Goal: Task Accomplishment & Management: Manage account settings

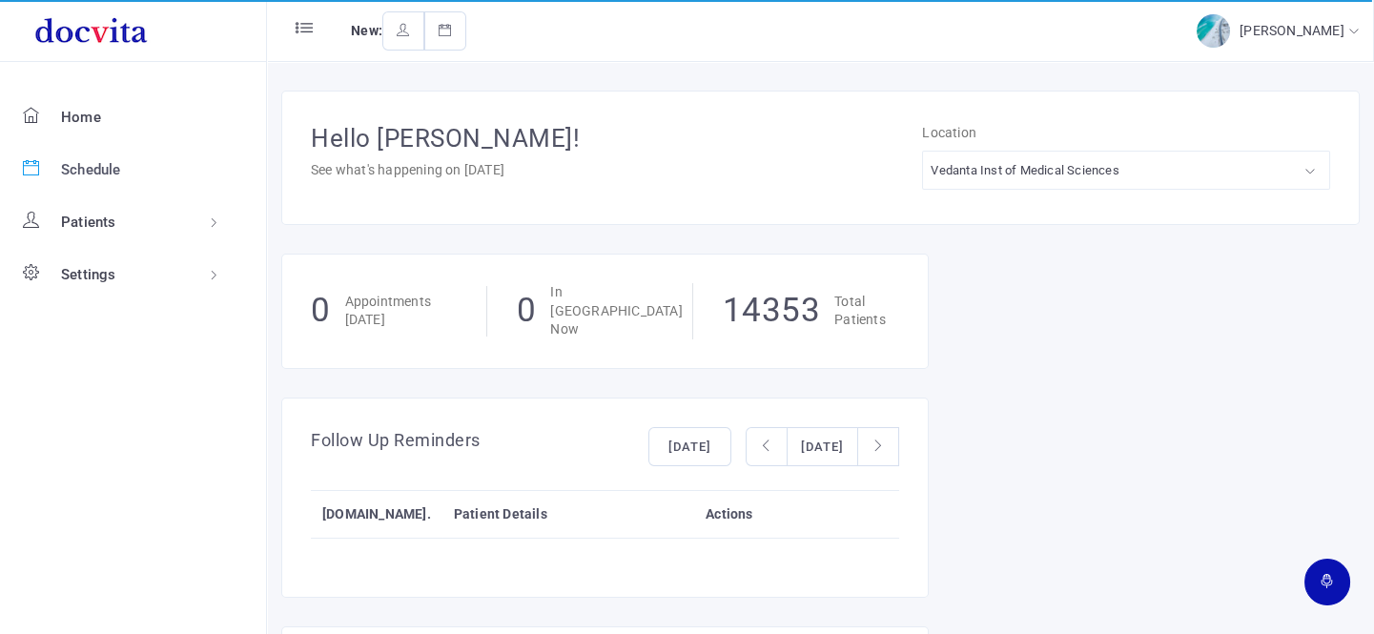
click at [92, 166] on span "Schedule" at bounding box center [91, 169] width 60 height 17
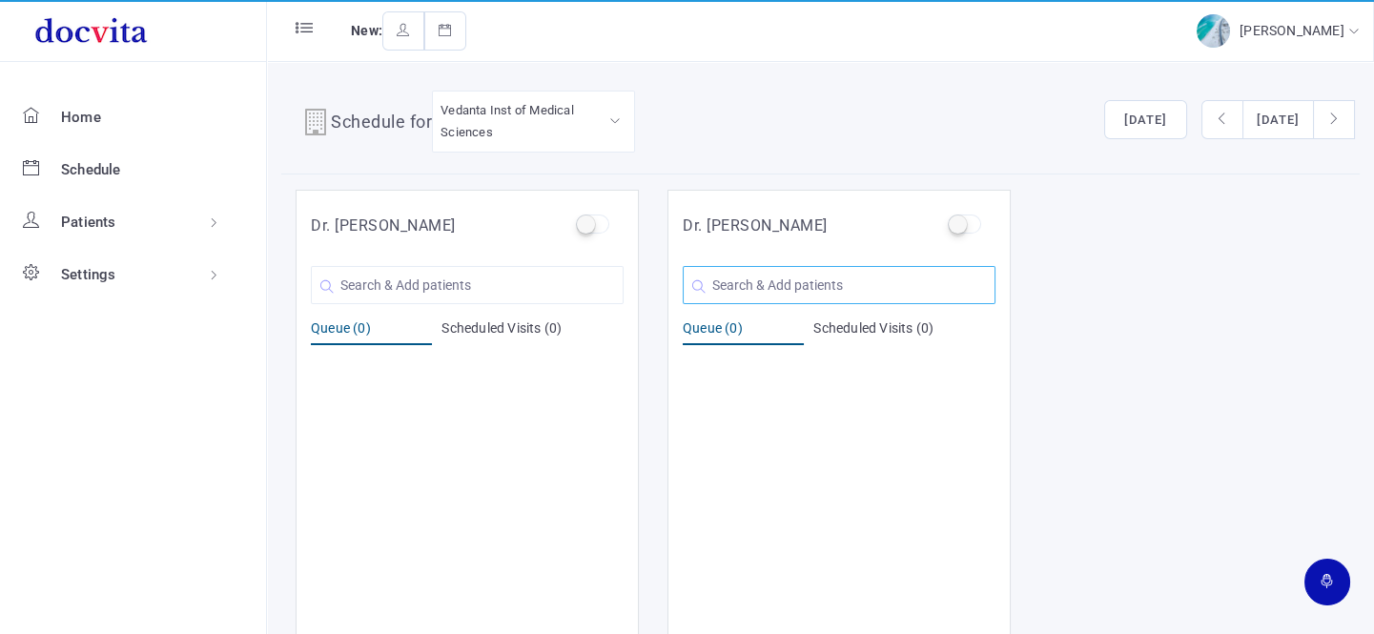
click at [721, 282] on input "text" at bounding box center [839, 285] width 313 height 38
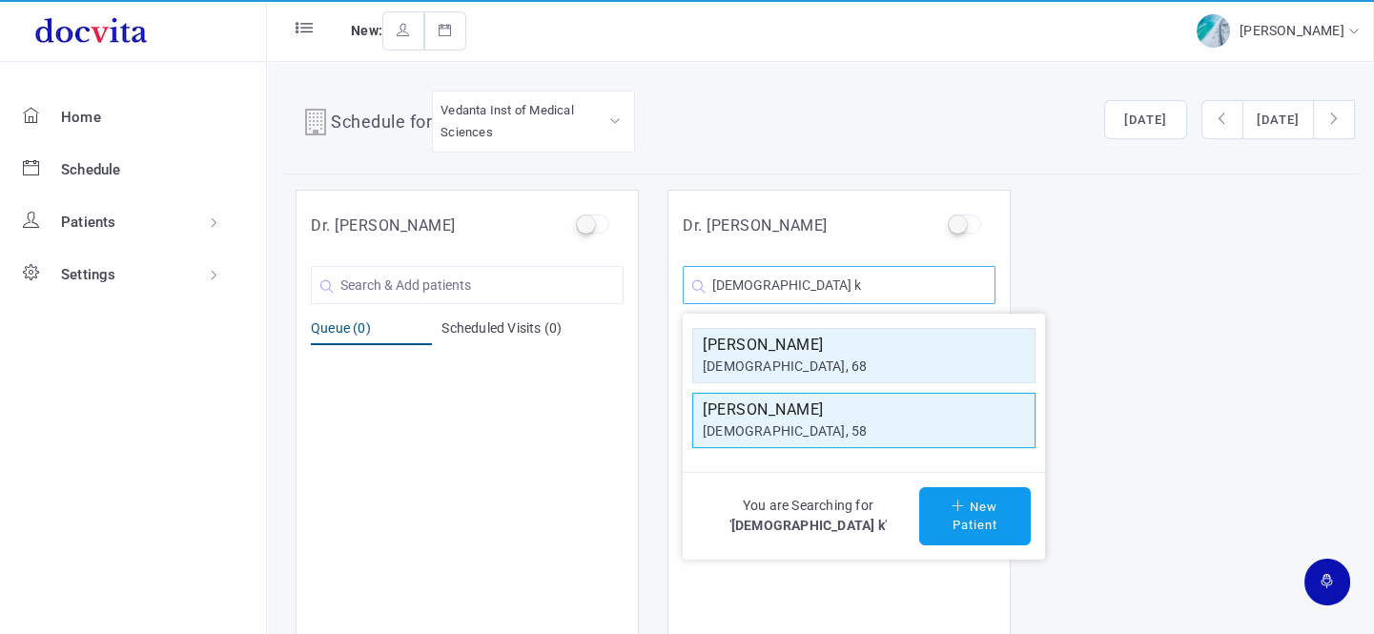
type input "[DEMOGRAPHIC_DATA] k"
click at [760, 419] on h5 "[PERSON_NAME]" at bounding box center [864, 410] width 322 height 23
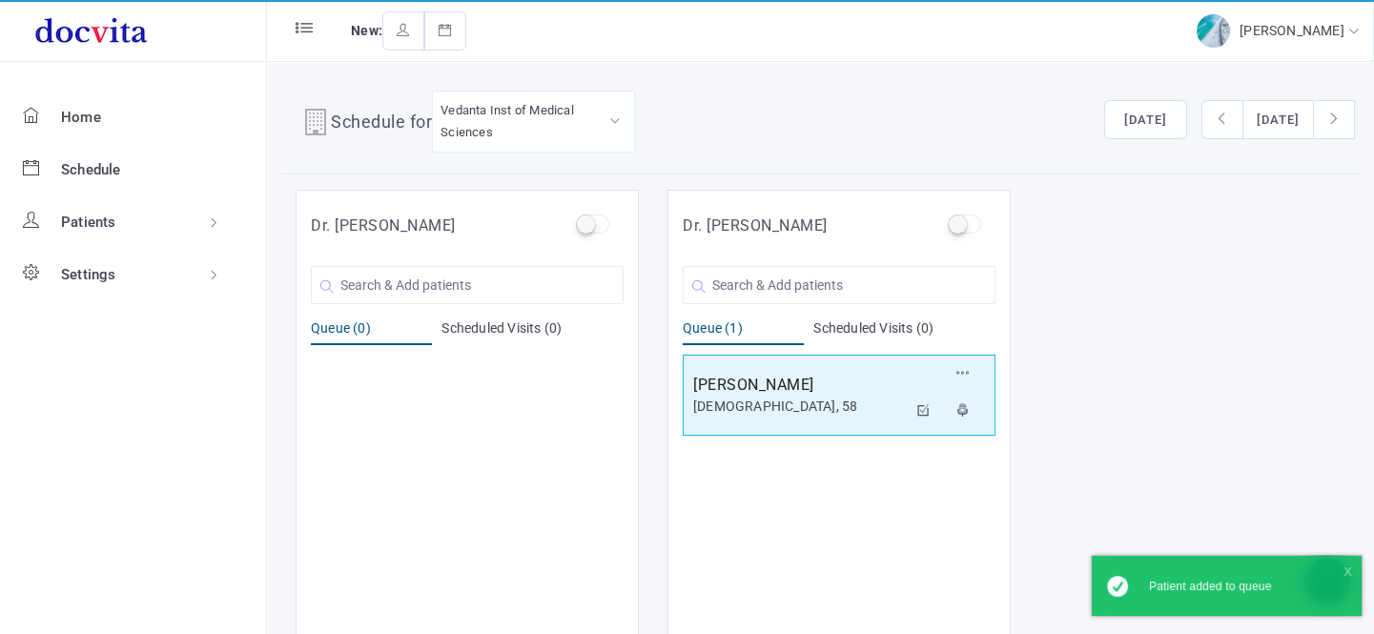
click at [772, 398] on div "[DEMOGRAPHIC_DATA], 58" at bounding box center [800, 407] width 214 height 20
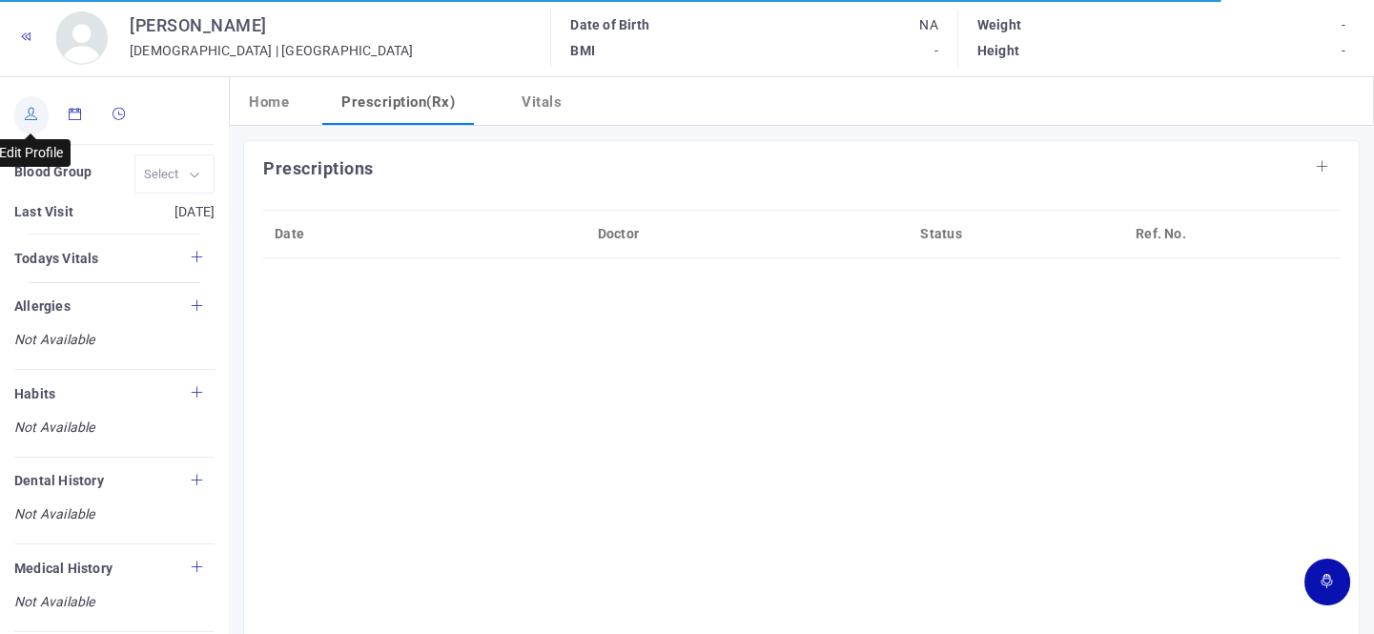
click at [33, 119] on link at bounding box center [31, 115] width 34 height 38
type input "[PERSON_NAME]"
type input "58"
type input "[GEOGRAPHIC_DATA]"
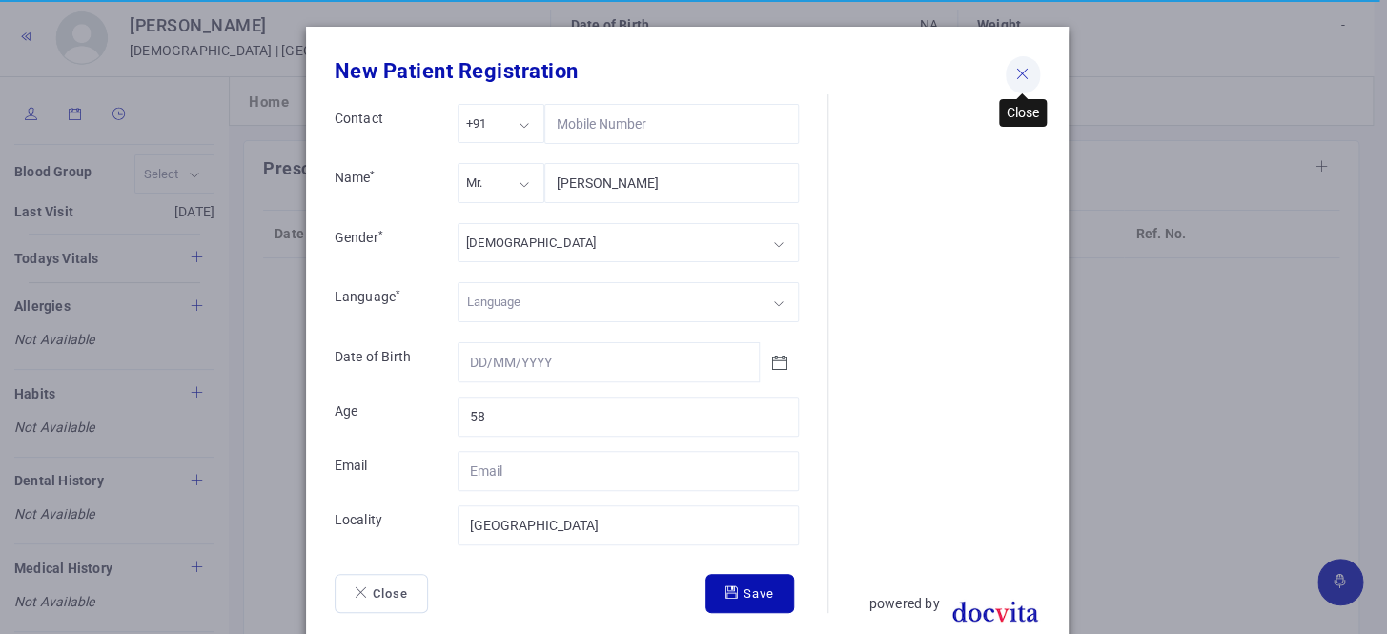
click at [1016, 73] on icon at bounding box center [1022, 74] width 13 height 12
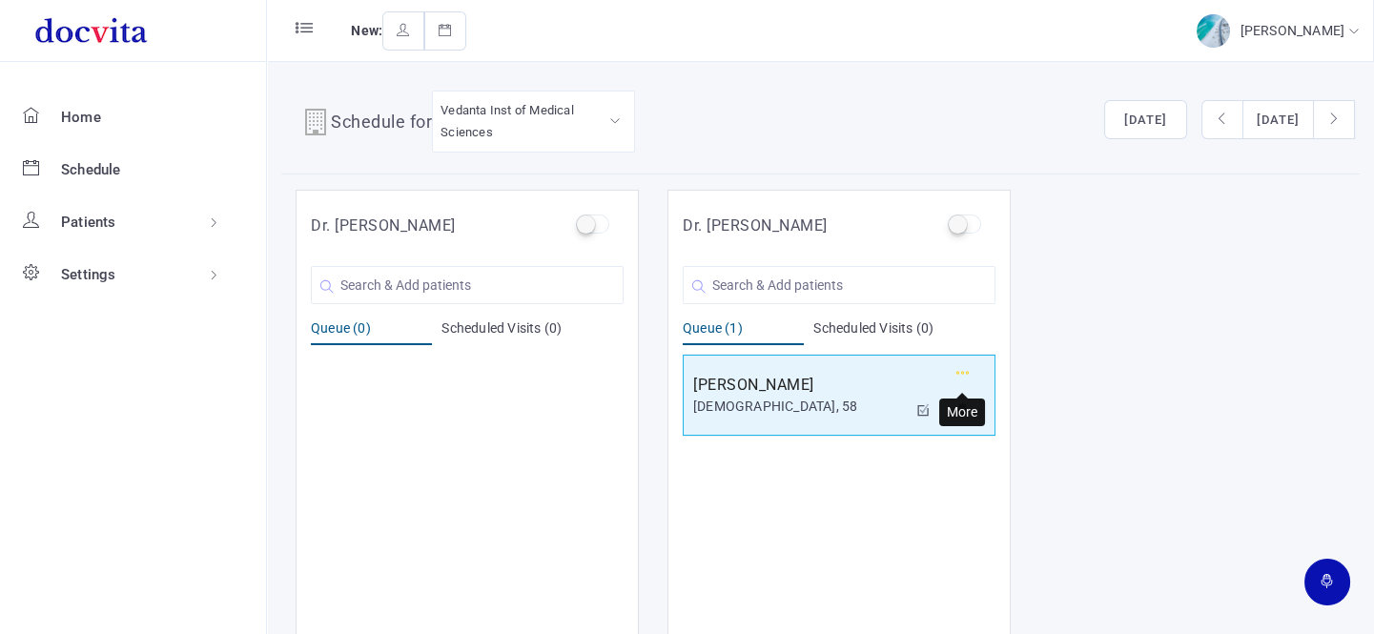
click at [964, 367] on icon "button" at bounding box center [962, 373] width 13 height 12
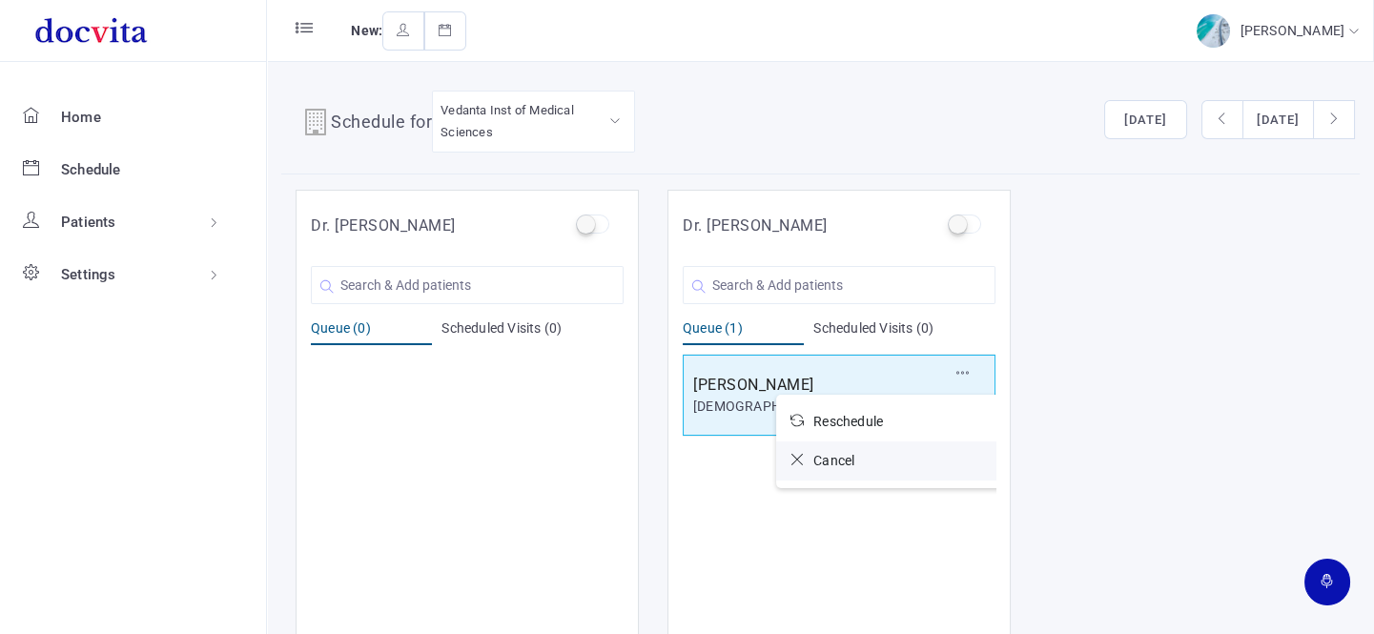
click at [857, 455] on link "Cancel" at bounding box center [890, 460] width 229 height 39
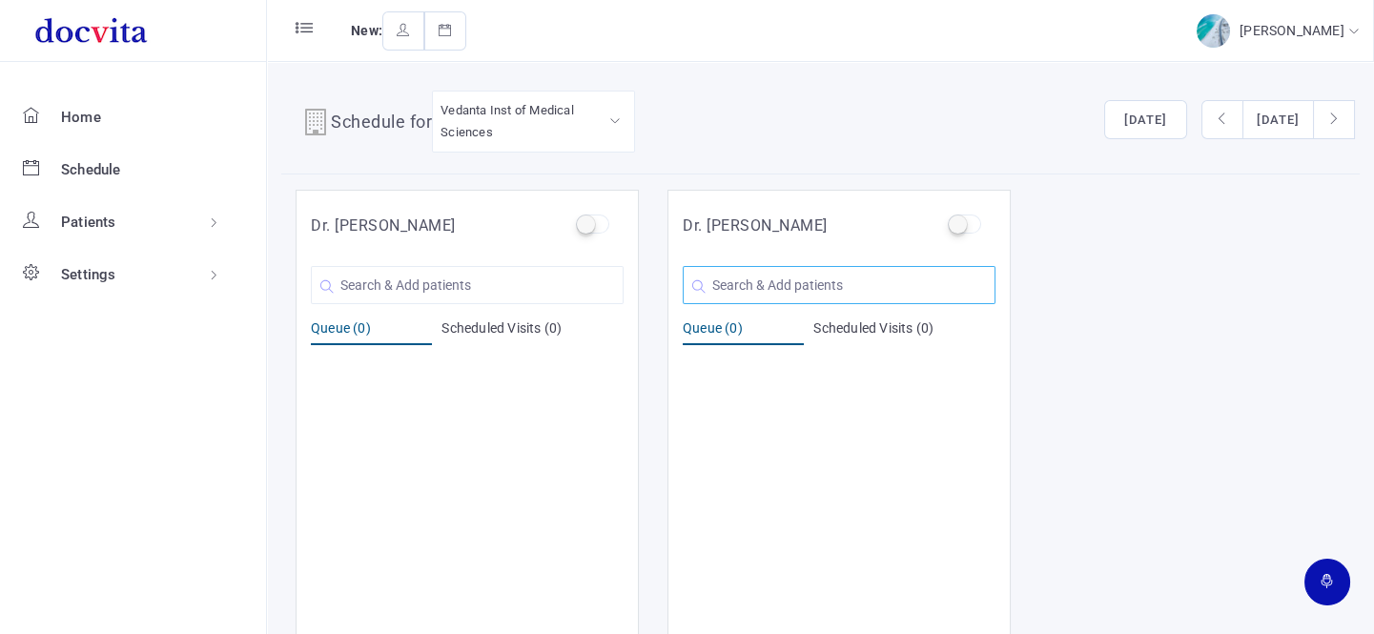
click at [769, 284] on input "text" at bounding box center [839, 285] width 313 height 38
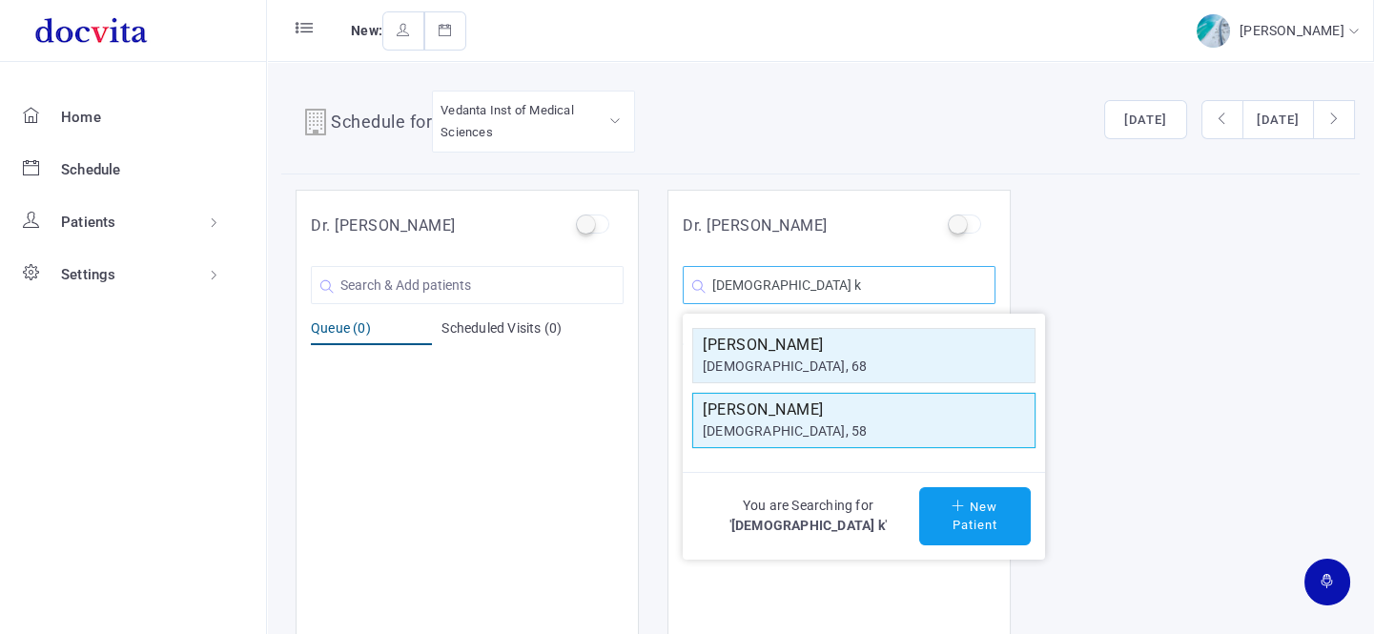
type input "[DEMOGRAPHIC_DATA] k"
click at [833, 440] on div "[PERSON_NAME] [DEMOGRAPHIC_DATA], 58" at bounding box center [864, 421] width 322 height 44
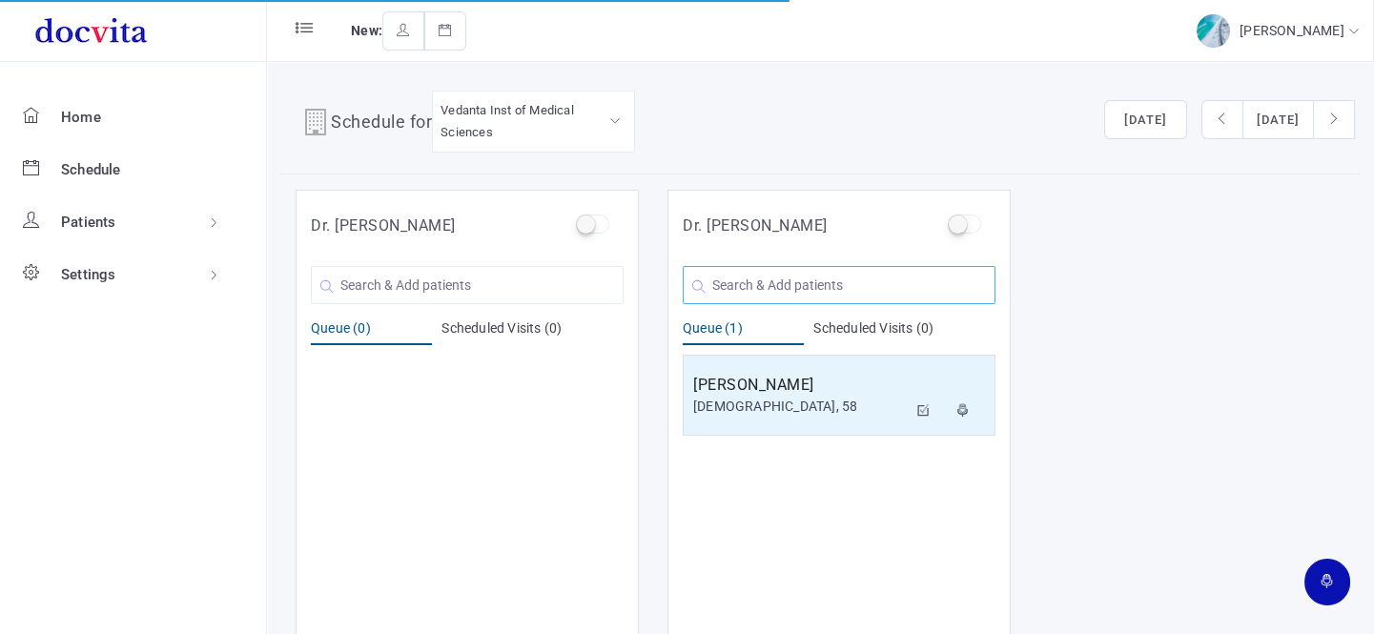
click at [823, 298] on input "text" at bounding box center [839, 285] width 313 height 38
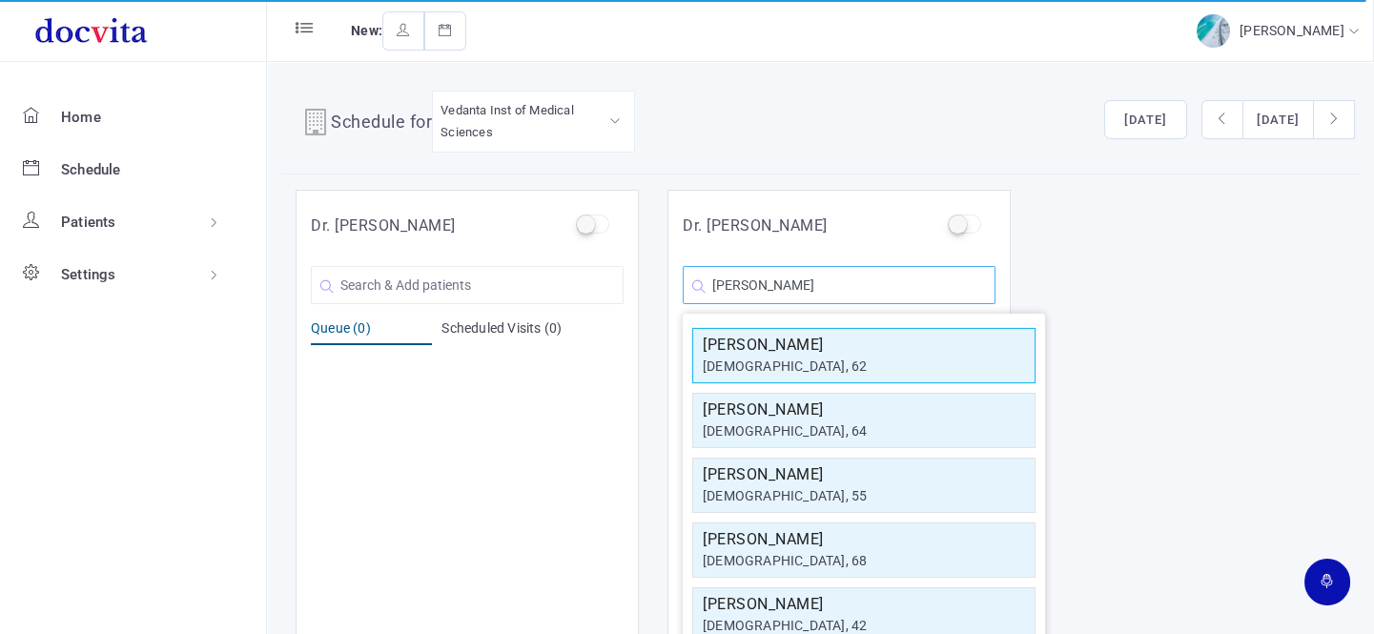
type input "[PERSON_NAME]"
click at [815, 337] on h5 "[PERSON_NAME]" at bounding box center [864, 345] width 322 height 23
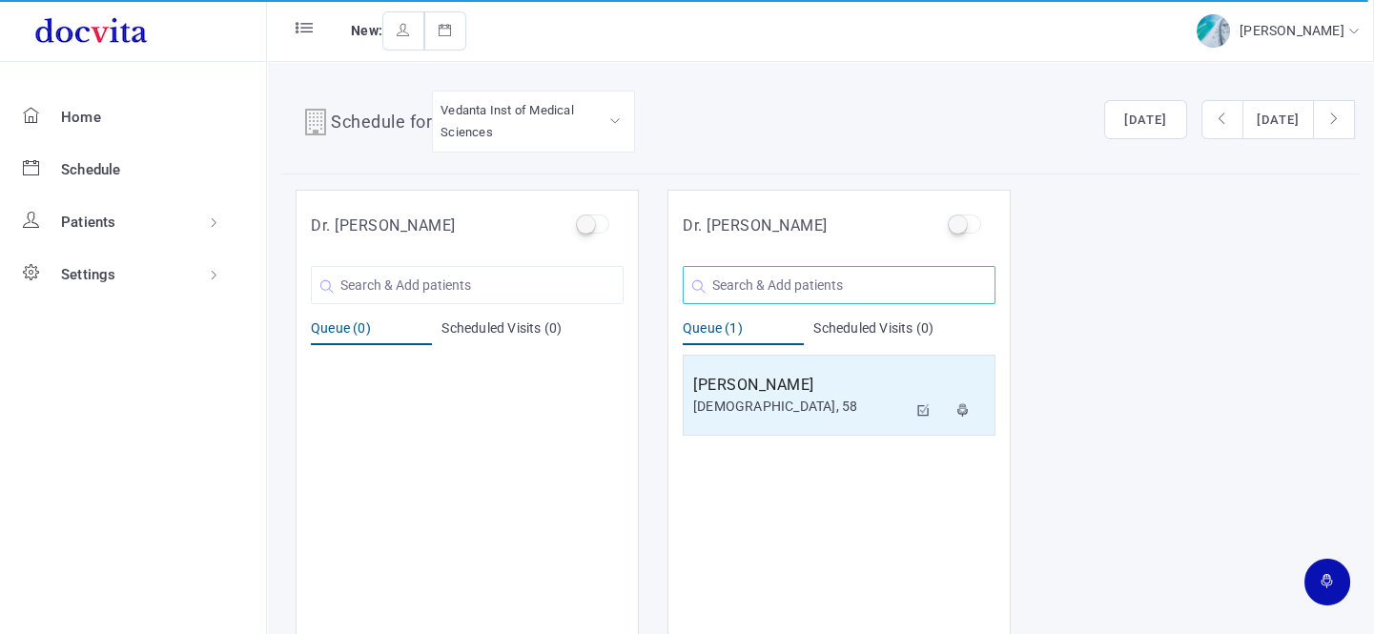
click at [765, 278] on input "text" at bounding box center [839, 285] width 313 height 38
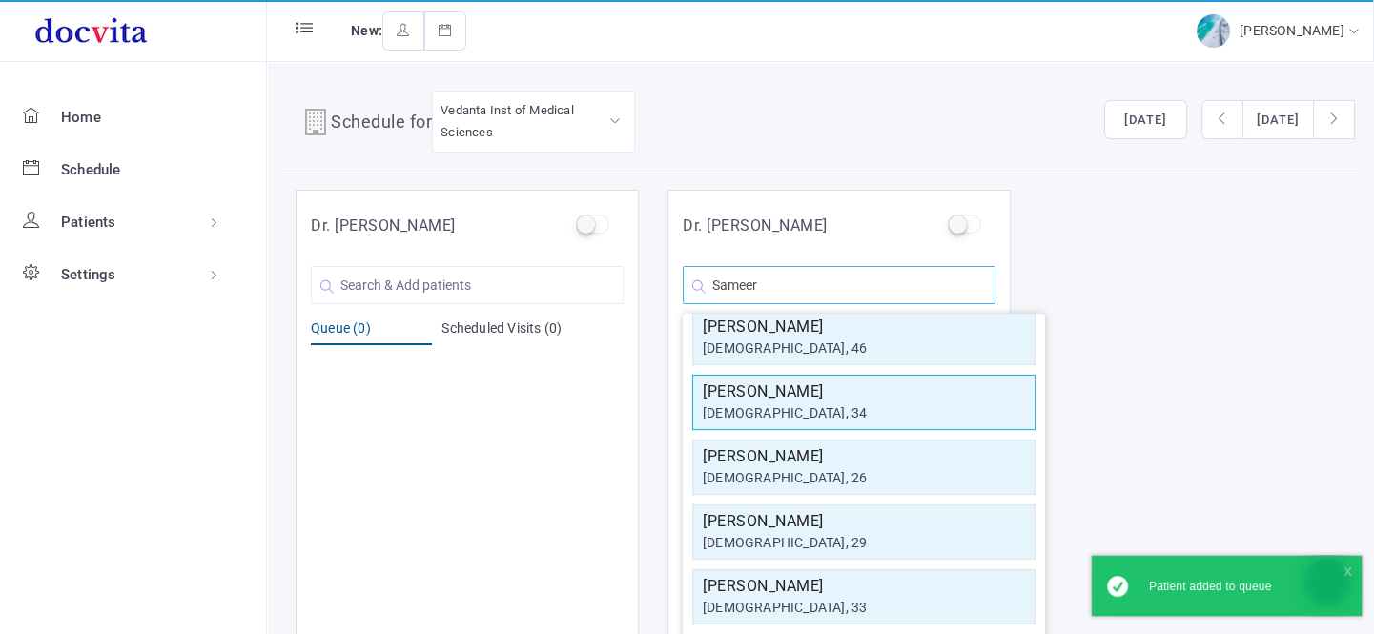
scroll to position [81, 0]
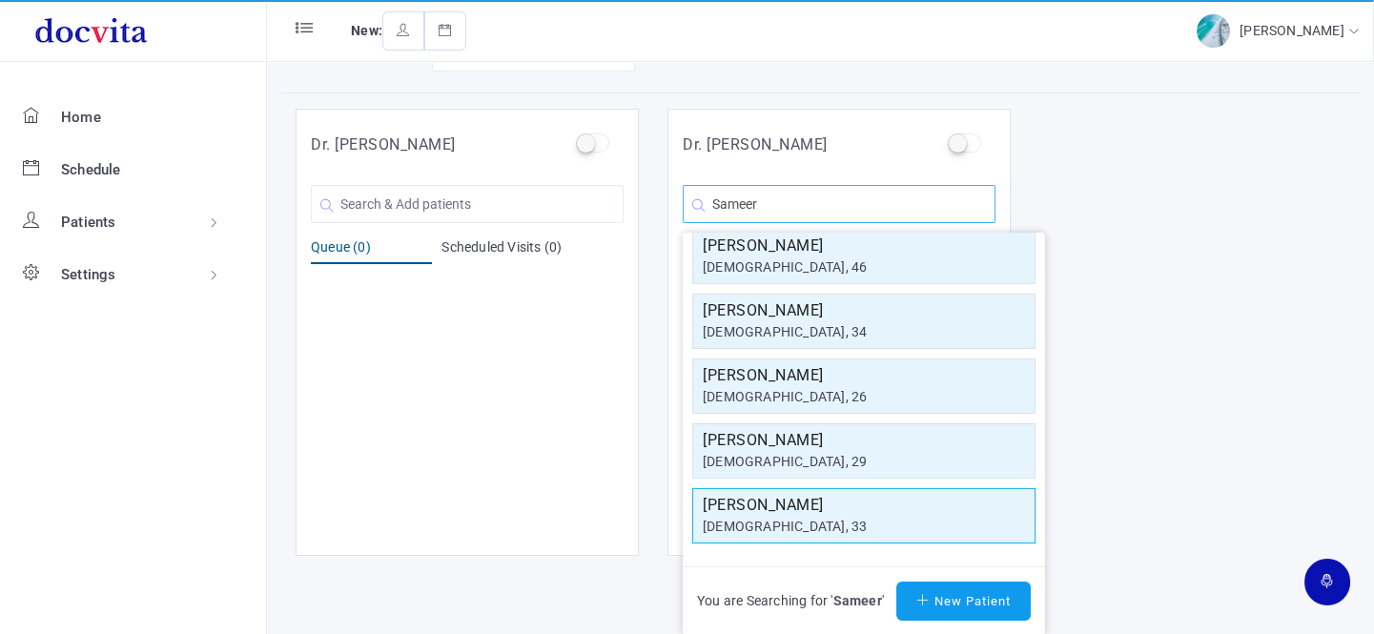
type input "Sameer"
click at [838, 511] on h5 "[PERSON_NAME]" at bounding box center [864, 505] width 322 height 23
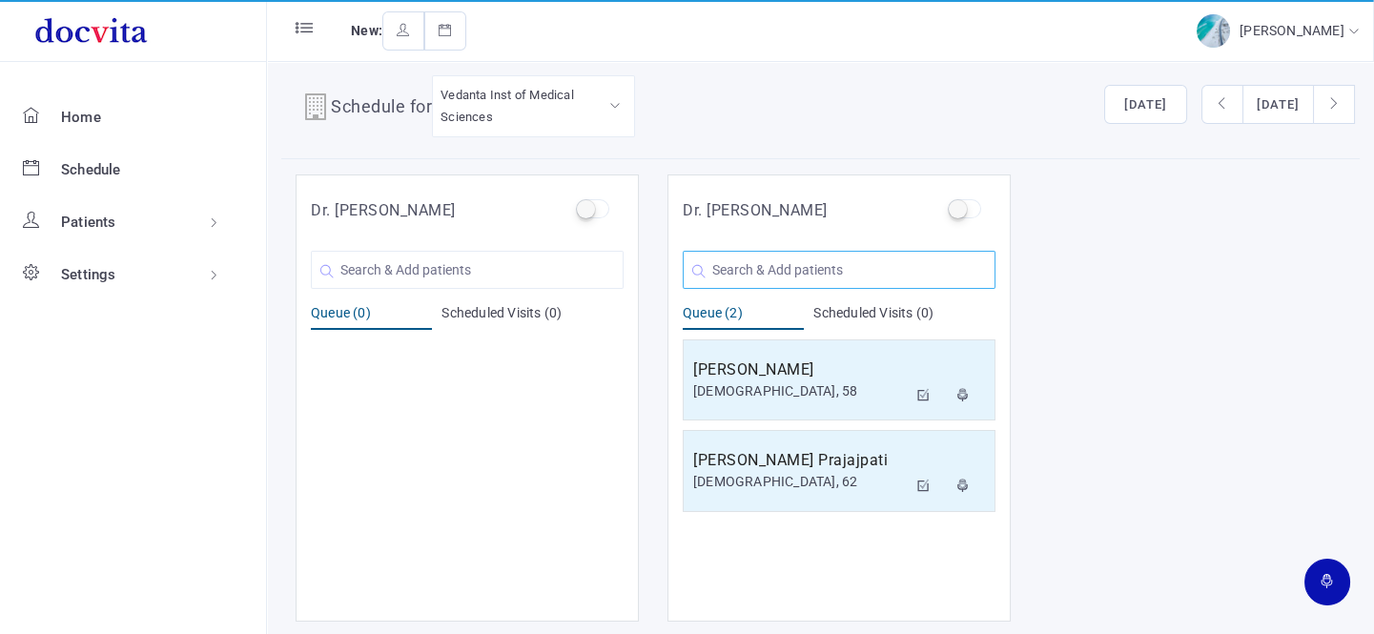
click at [834, 274] on input "text" at bounding box center [839, 270] width 313 height 38
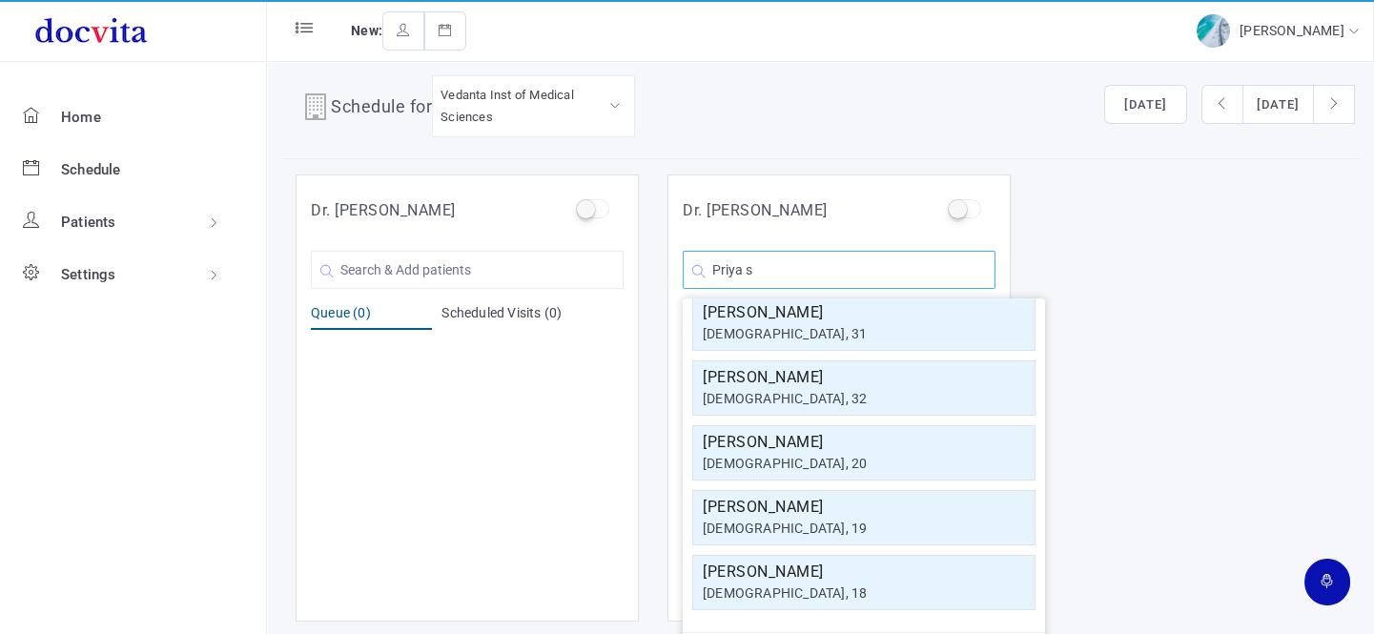
scroll to position [0, 0]
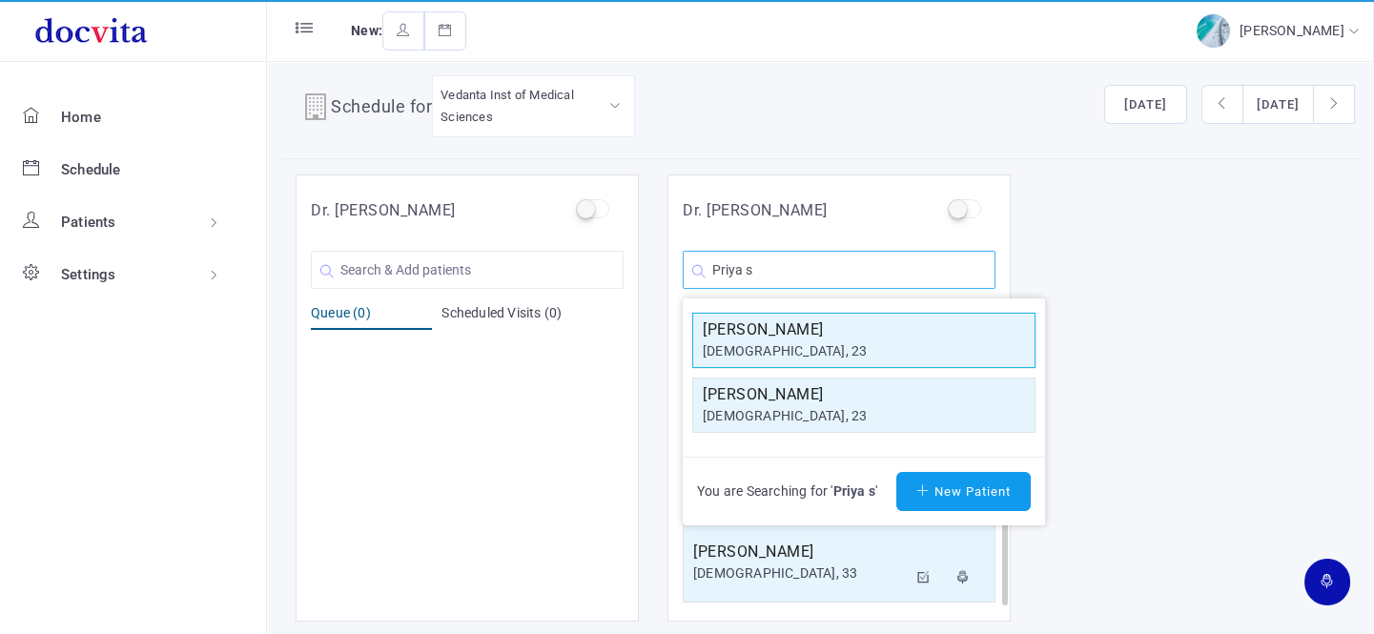
type input "Priya s"
click at [818, 327] on h5 "[PERSON_NAME]" at bounding box center [864, 329] width 322 height 23
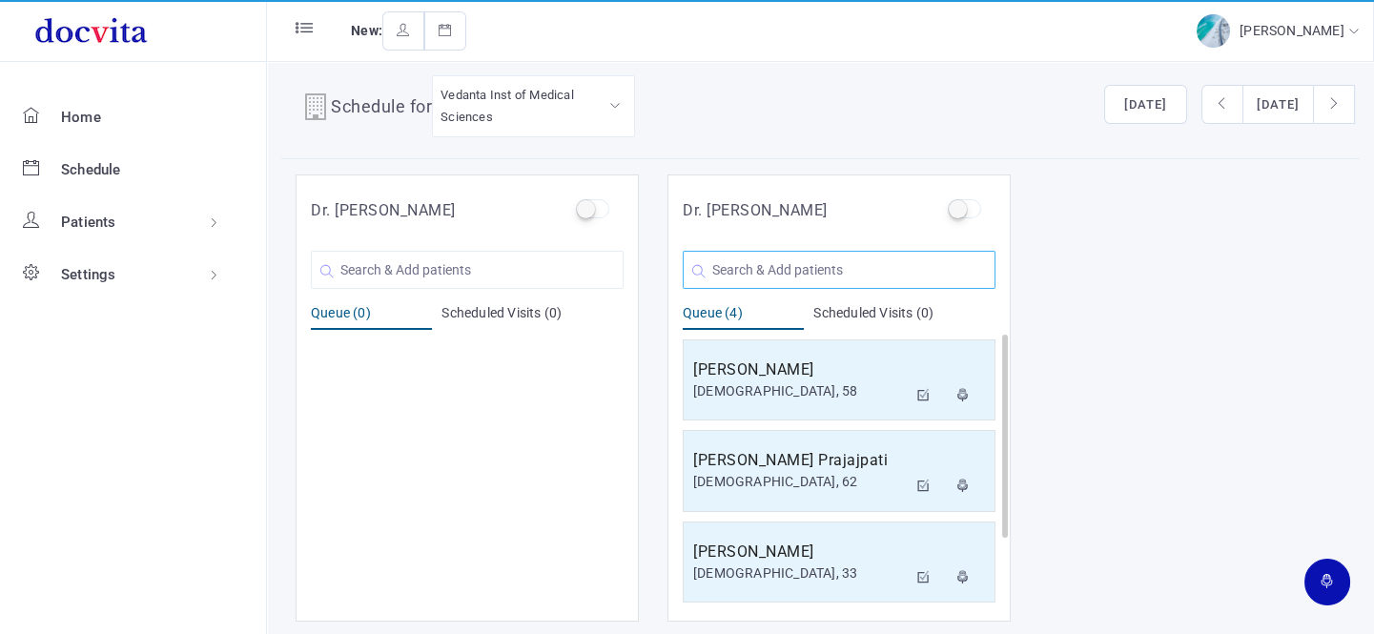
click at [794, 259] on input "text" at bounding box center [839, 270] width 313 height 38
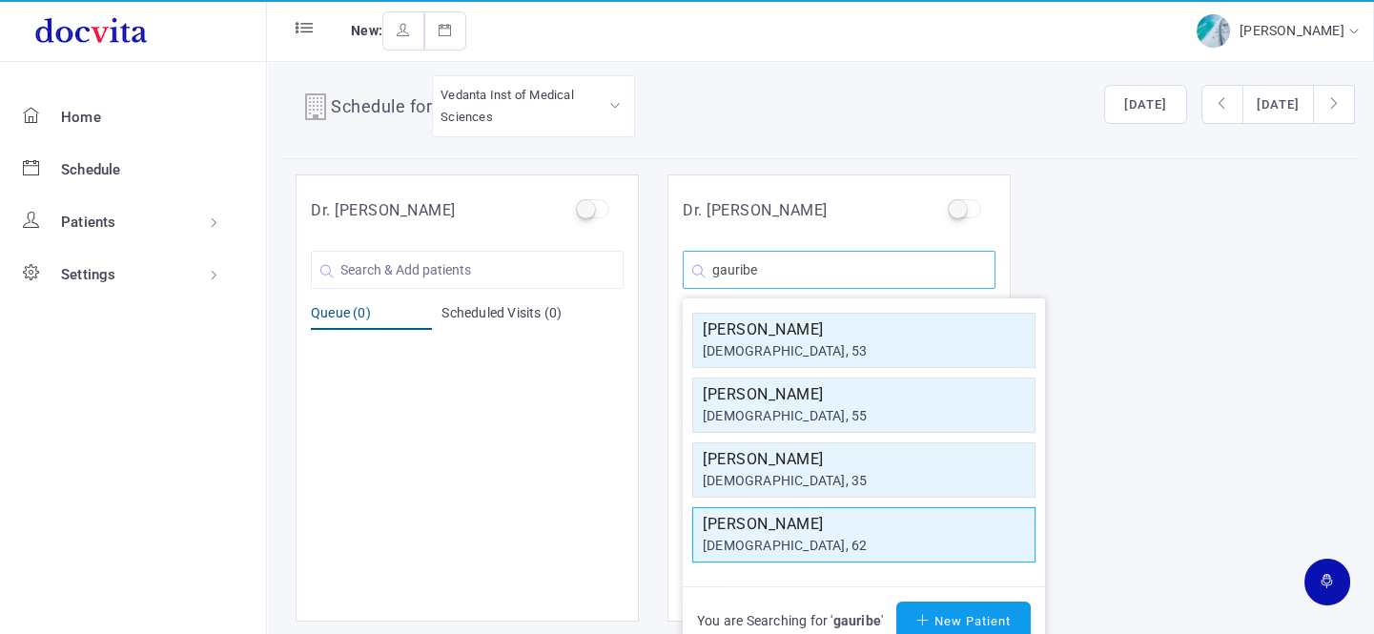
type input "gauribe"
click at [791, 536] on div "[DEMOGRAPHIC_DATA], 62" at bounding box center [864, 546] width 322 height 20
